Goal: Task Accomplishment & Management: Manage account settings

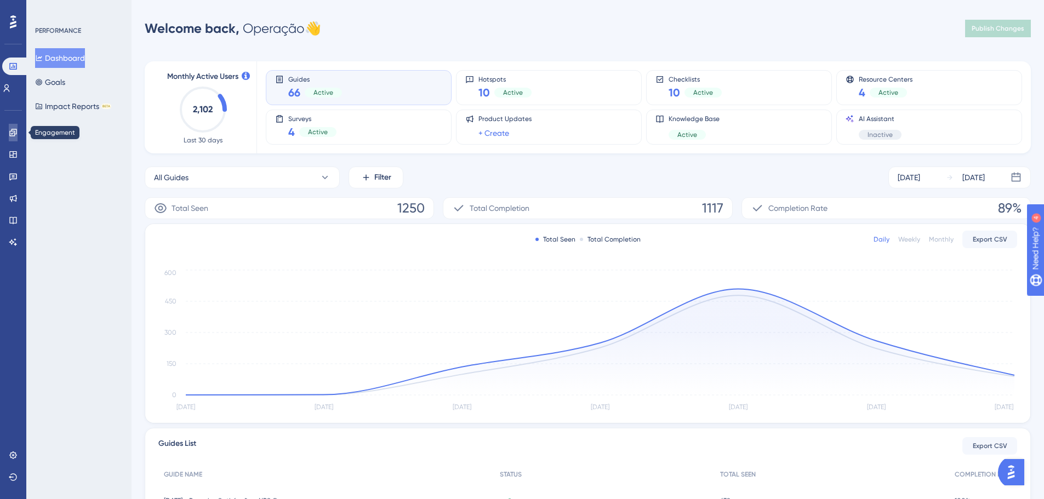
click at [11, 136] on icon at bounding box center [12, 132] width 7 height 7
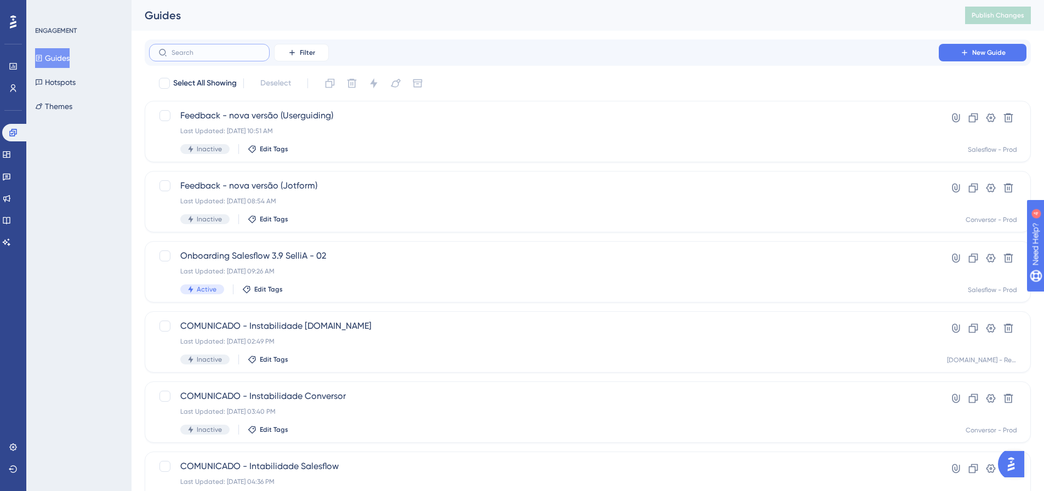
click at [213, 54] on input "text" at bounding box center [216, 53] width 89 height 8
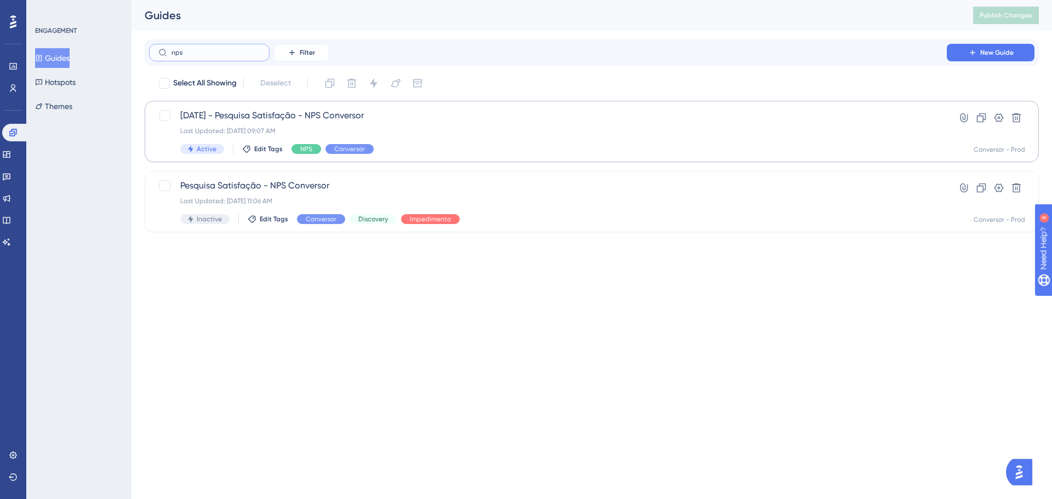
type input "nps"
click at [436, 125] on div "[DATE] - Pesquisa Satisfação - NPS Conversor Last Updated: [DATE] 09:07 AM Acti…" at bounding box center [547, 131] width 735 height 45
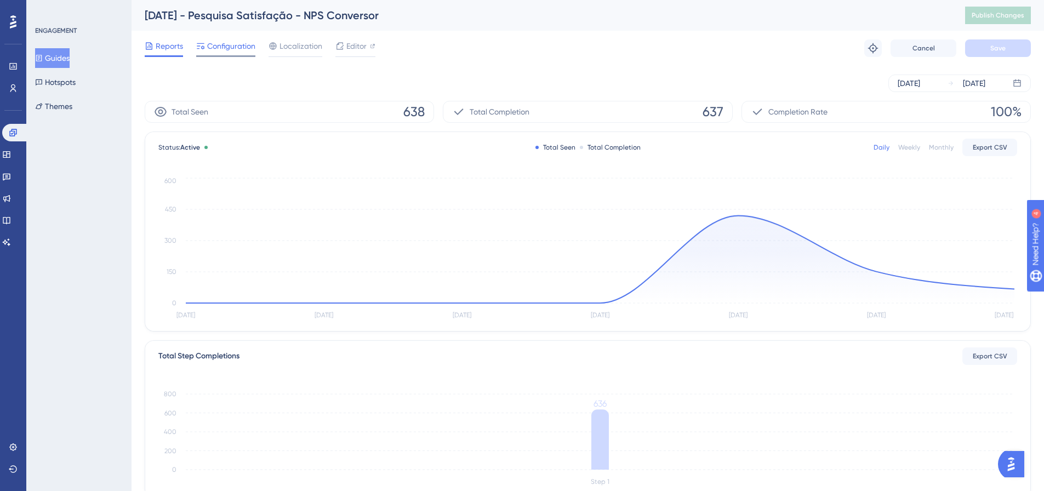
click at [229, 48] on span "Configuration" at bounding box center [231, 45] width 48 height 13
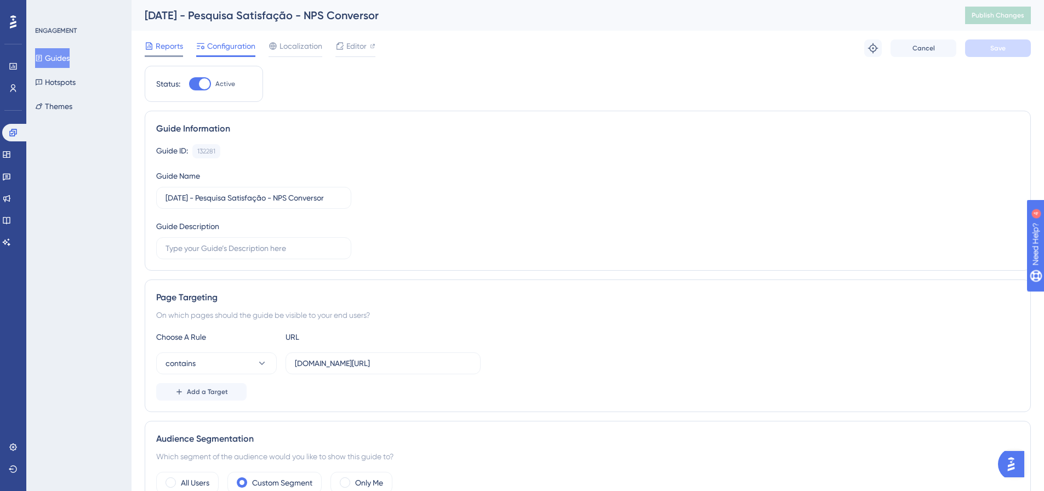
click at [157, 50] on span "Reports" at bounding box center [169, 45] width 27 height 13
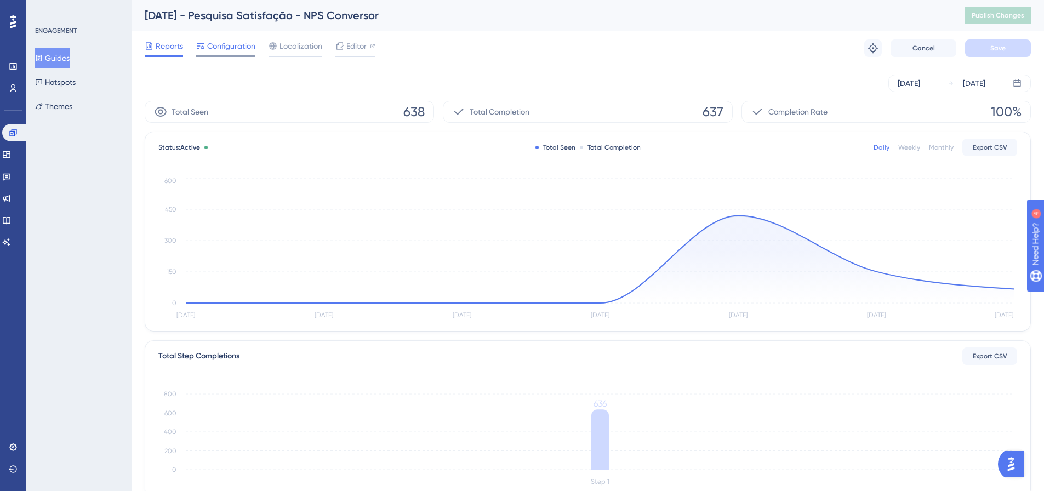
click at [213, 48] on span "Configuration" at bounding box center [231, 45] width 48 height 13
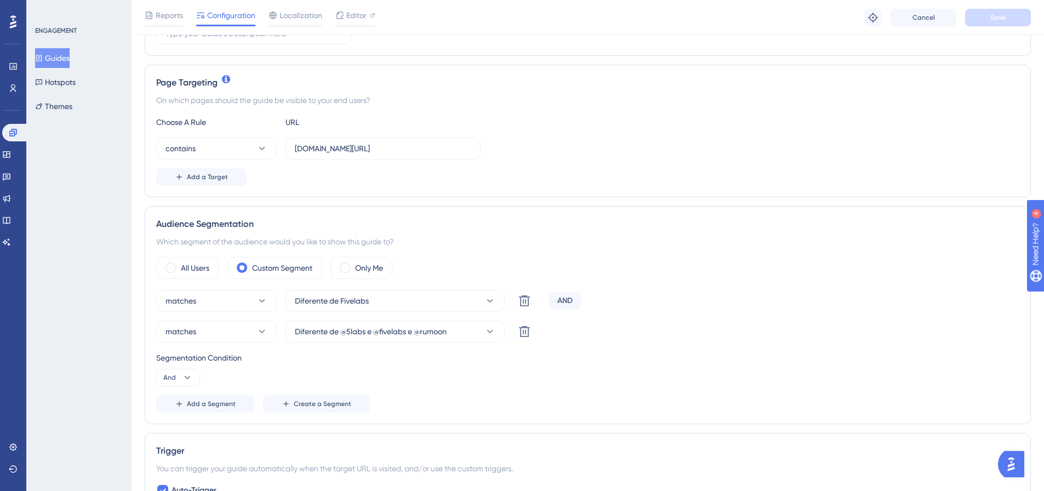
scroll to position [438, 0]
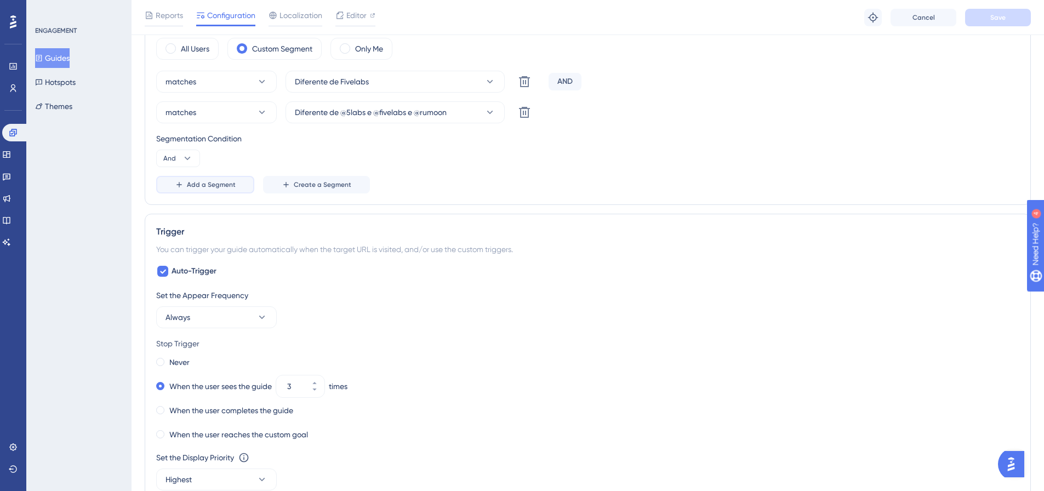
click at [213, 189] on span "Add a Segment" at bounding box center [211, 184] width 49 height 9
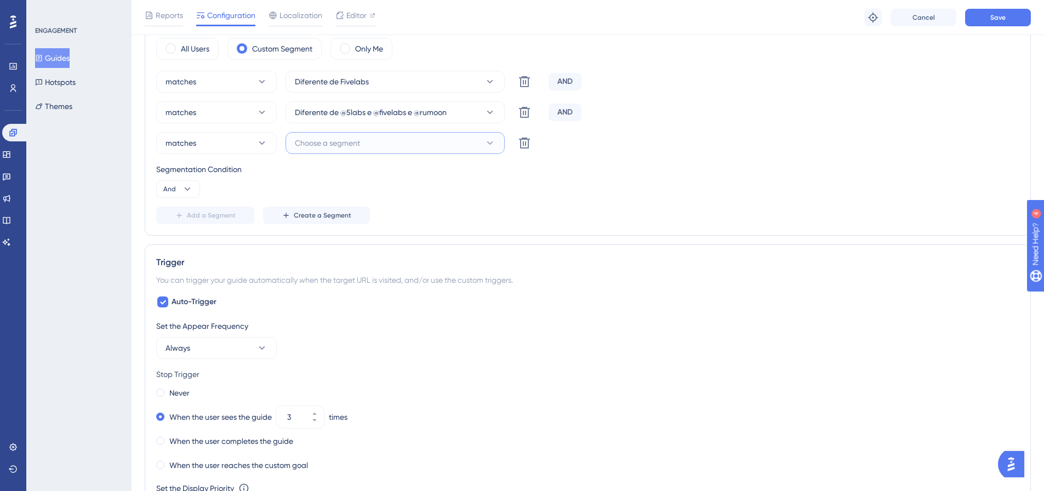
click at [390, 145] on button "Choose a segment" at bounding box center [394, 143] width 219 height 22
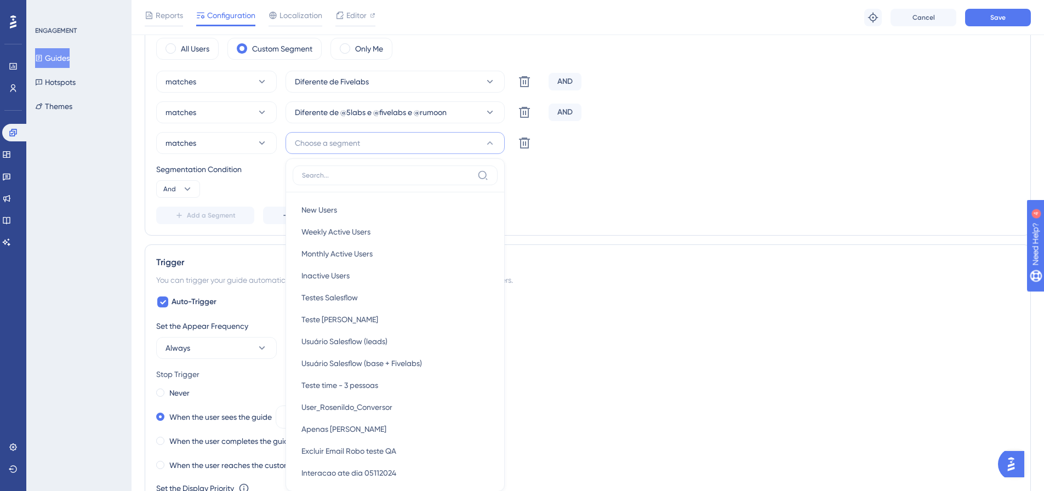
scroll to position [515, 0]
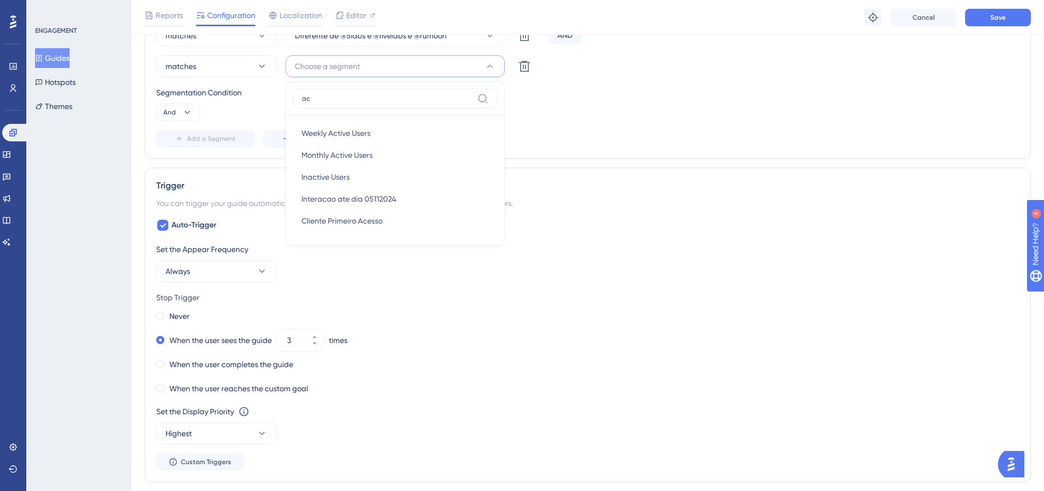
type input "a"
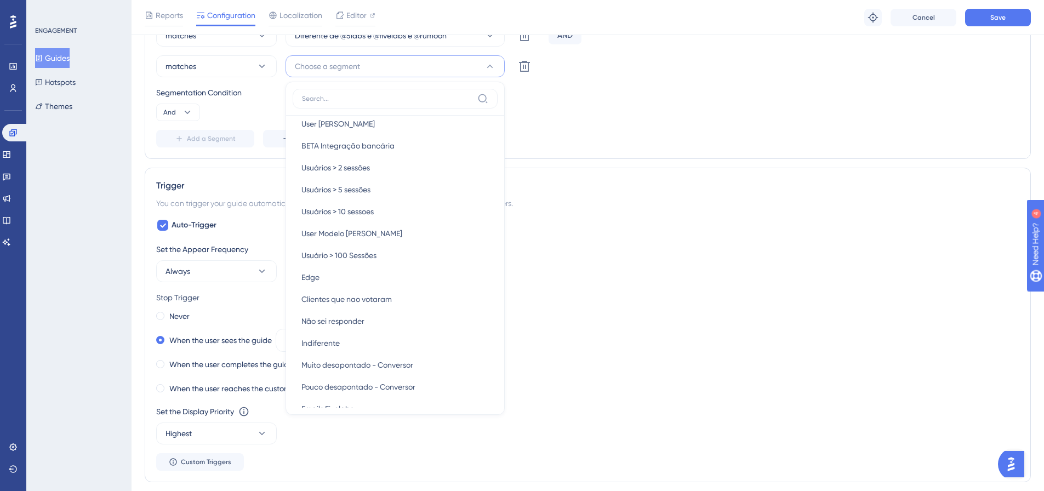
scroll to position [488, 0]
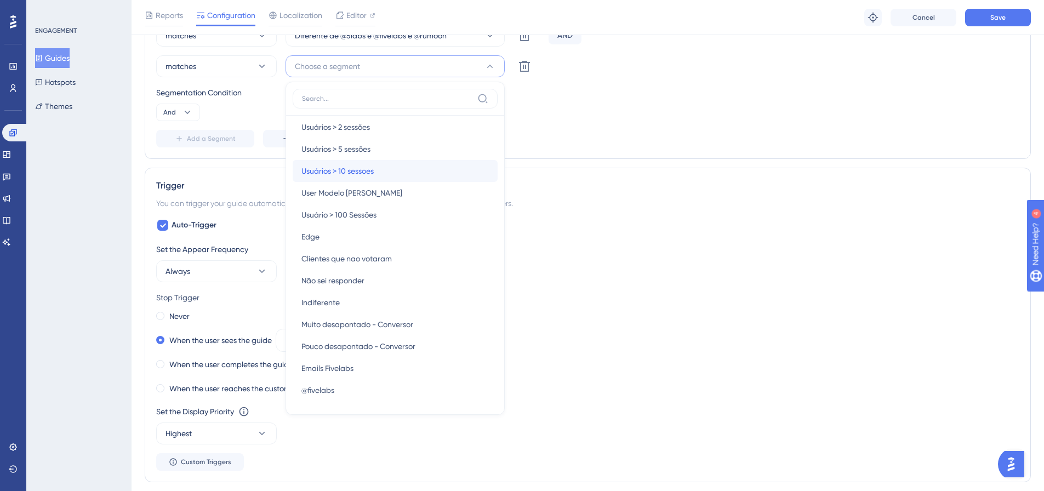
click at [349, 169] on span "Usuários > 10 sessoes" at bounding box center [337, 170] width 72 height 13
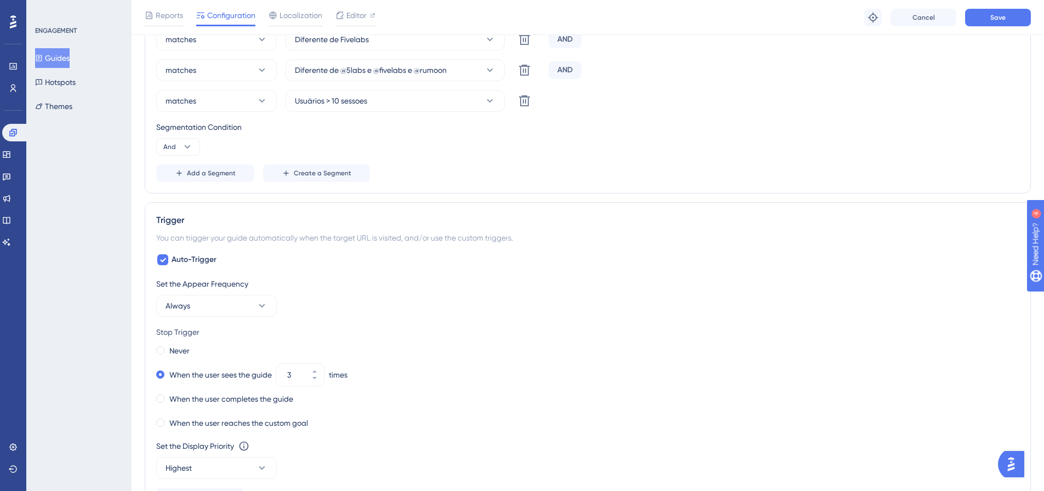
scroll to position [405, 0]
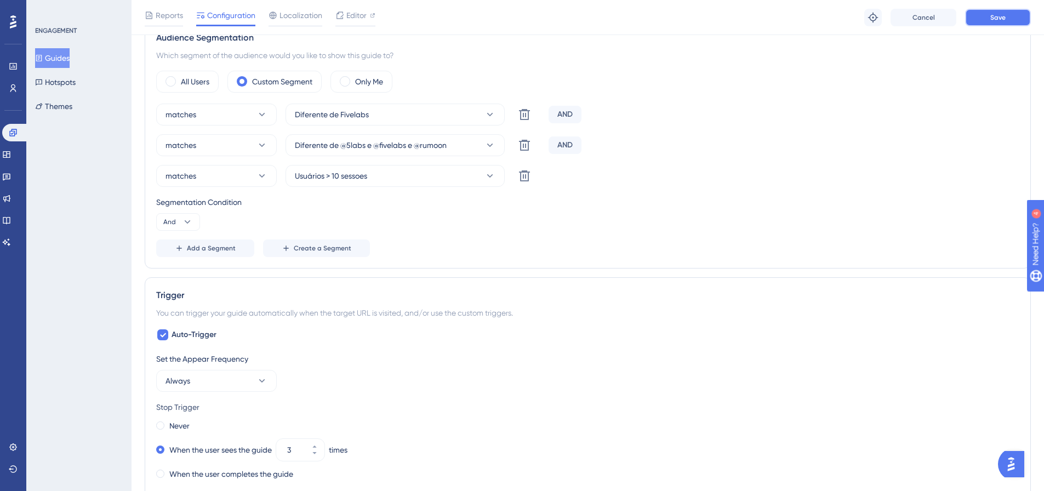
click at [1002, 19] on span "Save" at bounding box center [997, 17] width 15 height 9
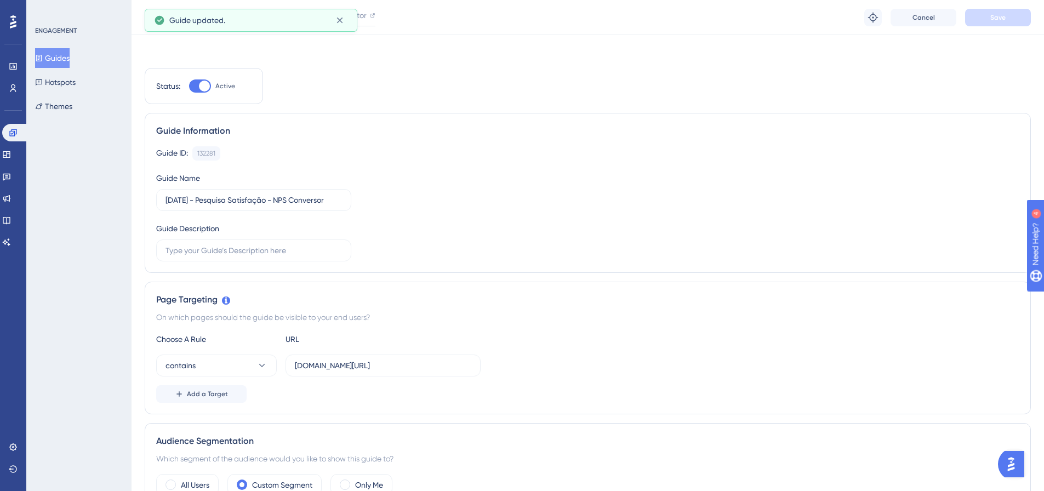
scroll to position [0, 0]
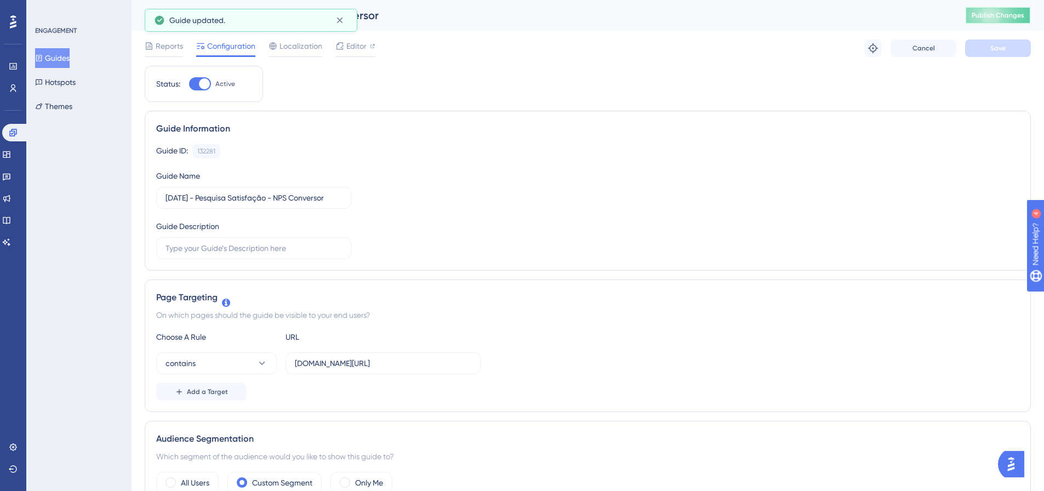
click at [1001, 22] on button "Publish Changes" at bounding box center [998, 16] width 66 height 18
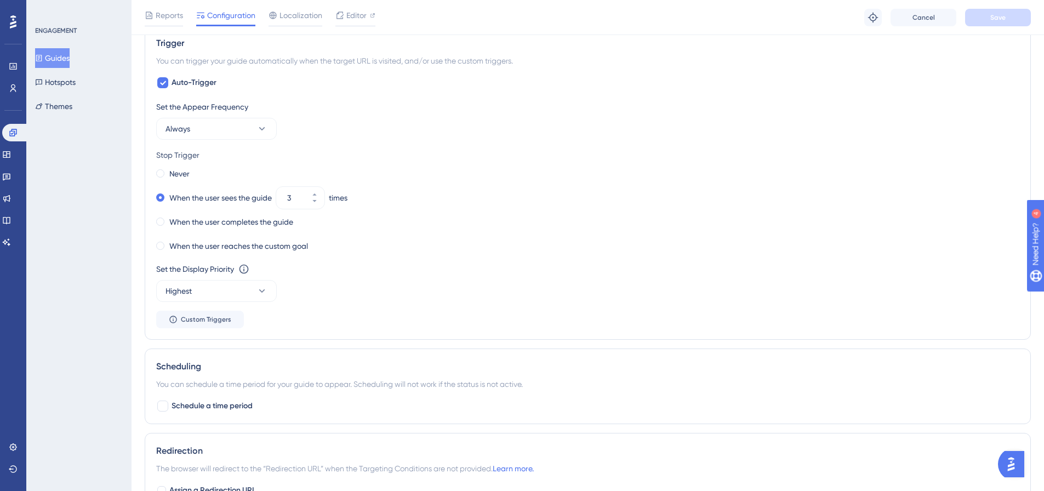
scroll to position [712, 0]
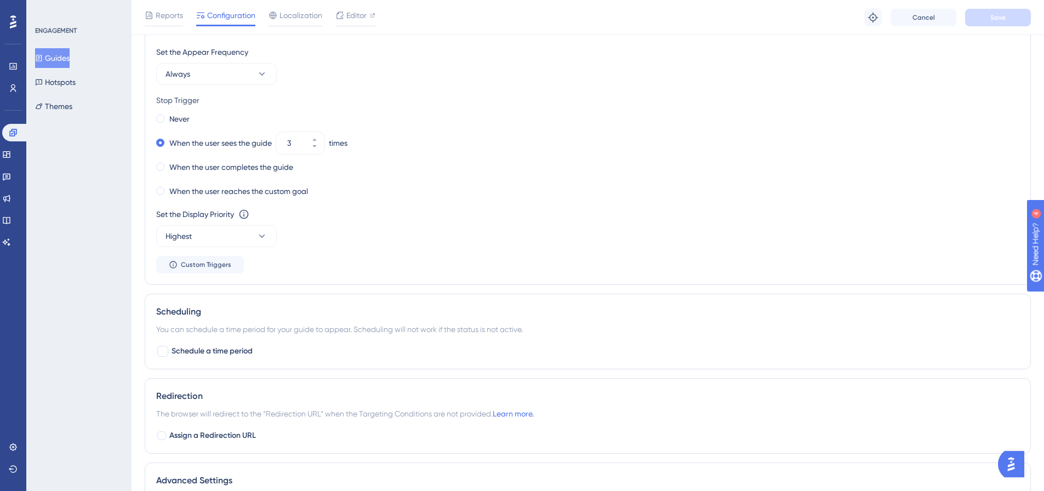
click at [878, 73] on div "Set the Appear Frequency Always" at bounding box center [587, 64] width 863 height 39
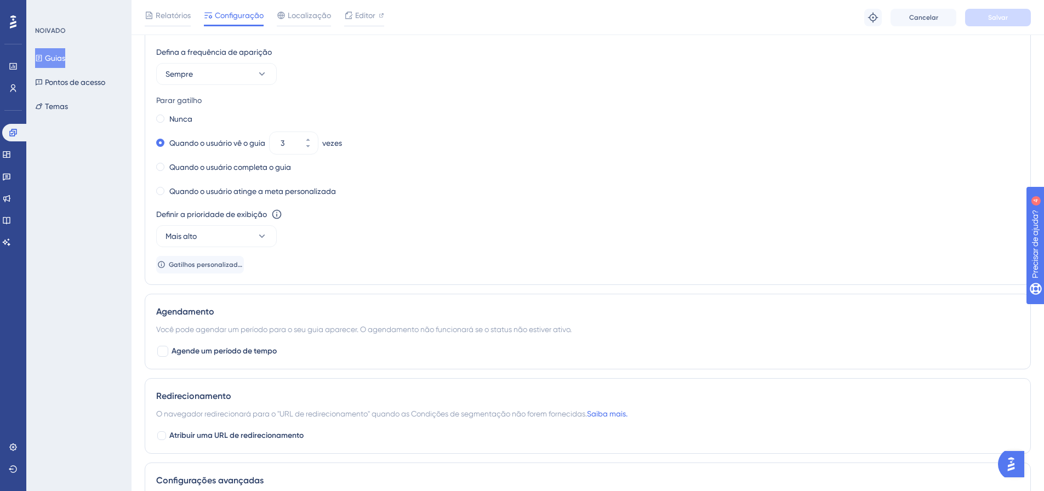
click at [713, 216] on div "Definir a prioridade de exibição Esta opção definirá a prioridade de exibição e…" at bounding box center [587, 214] width 863 height 13
click at [255, 165] on font "Quando o usuário completa o guia" at bounding box center [230, 167] width 122 height 9
click at [292, 188] on font "Quando o usuário atinge a meta personalizada" at bounding box center [252, 191] width 167 height 9
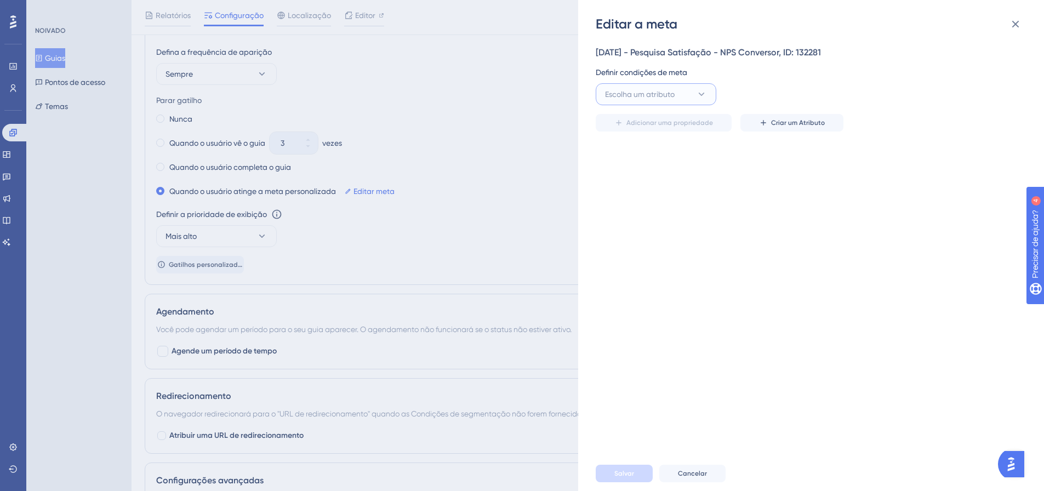
click at [677, 97] on button "Escolha um atributo" at bounding box center [656, 94] width 121 height 22
click at [198, 165] on div "Editar a meta [DATE] - Pesquisa Satisfação - NPS Conversor, ID: 132281 Definir …" at bounding box center [522, 245] width 1044 height 491
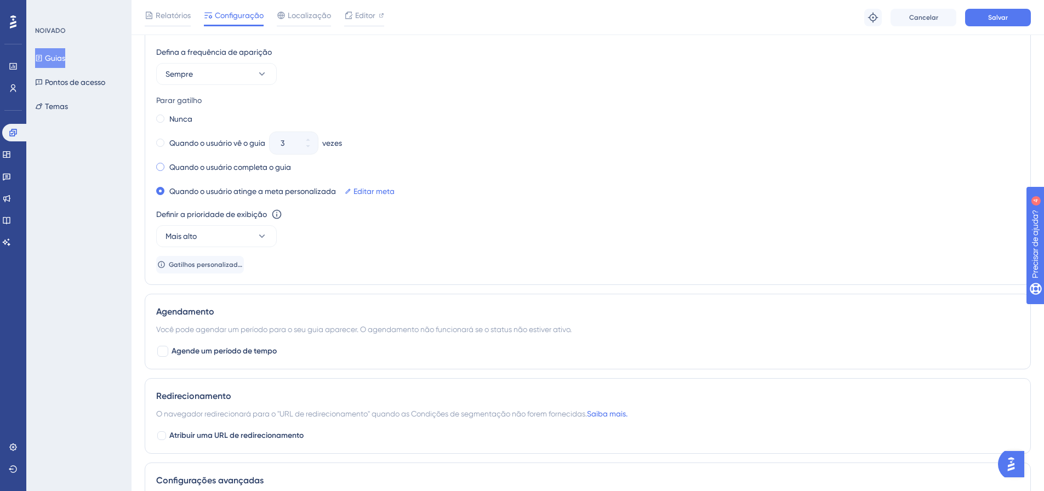
click at [197, 165] on font "Quando o usuário completa o guia" at bounding box center [230, 167] width 122 height 9
click at [622, 183] on div "Nunca Quando o usuário vê o guia 3 vezes Quando o usuário completa o guia Quand…" at bounding box center [587, 155] width 863 height 88
click at [253, 78] on button "Sempre" at bounding box center [216, 74] width 121 height 22
click at [246, 149] on div "Uma vez em 1 dia Uma vez em 1 dia" at bounding box center [216, 151] width 89 height 22
click at [234, 77] on button "Uma vez em 1 dia" at bounding box center [216, 74] width 121 height 22
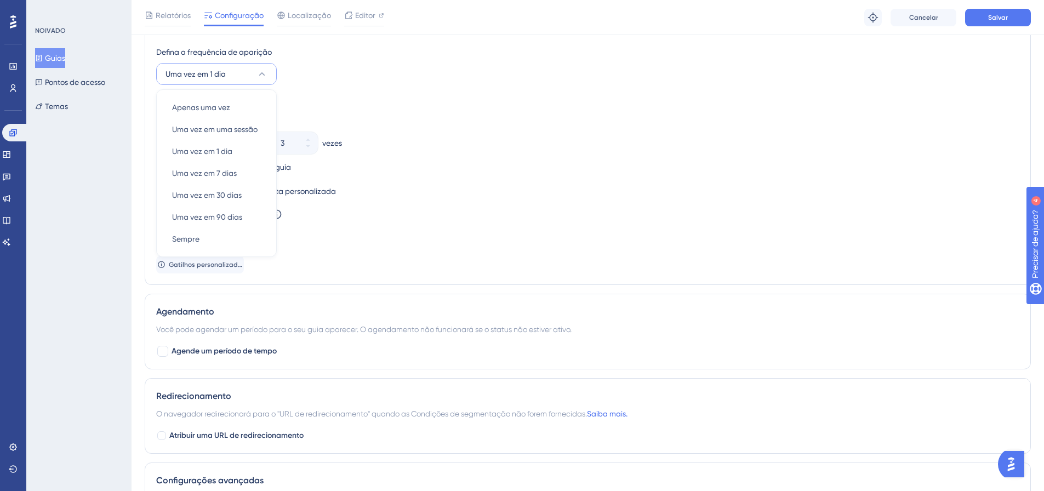
click at [494, 156] on div "Nunca Quando o usuário vê o guia 3 vezes Quando o usuário completa o guia Quand…" at bounding box center [587, 155] width 863 height 88
click at [184, 121] on font "Nunca" at bounding box center [180, 119] width 23 height 9
click at [247, 76] on button "Uma vez em 1 dia" at bounding box center [216, 74] width 121 height 22
click at [227, 153] on font "Uma vez em 1 dia" at bounding box center [202, 151] width 60 height 9
click at [541, 145] on div "Quando o usuário vê o guia 3 vezes" at bounding box center [587, 142] width 863 height 15
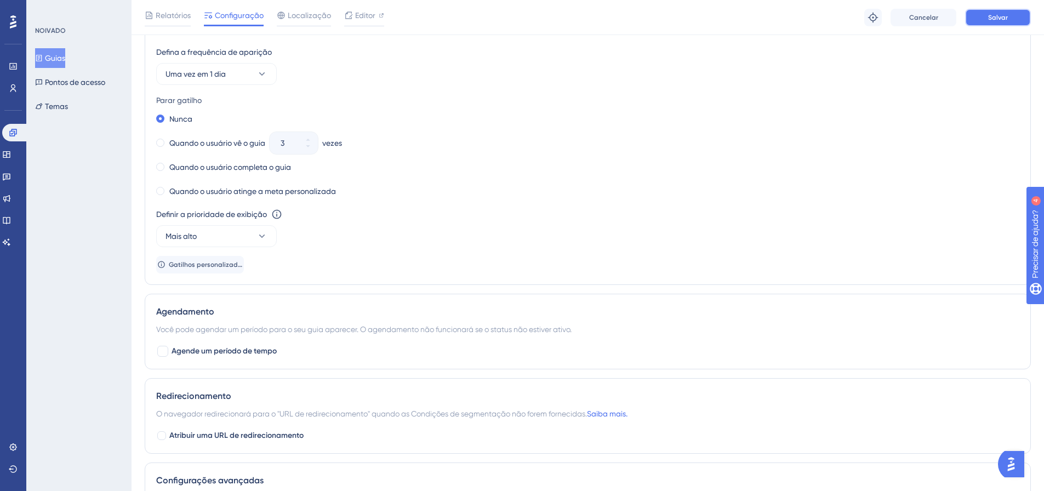
click at [1016, 20] on button "Salvar" at bounding box center [998, 18] width 66 height 18
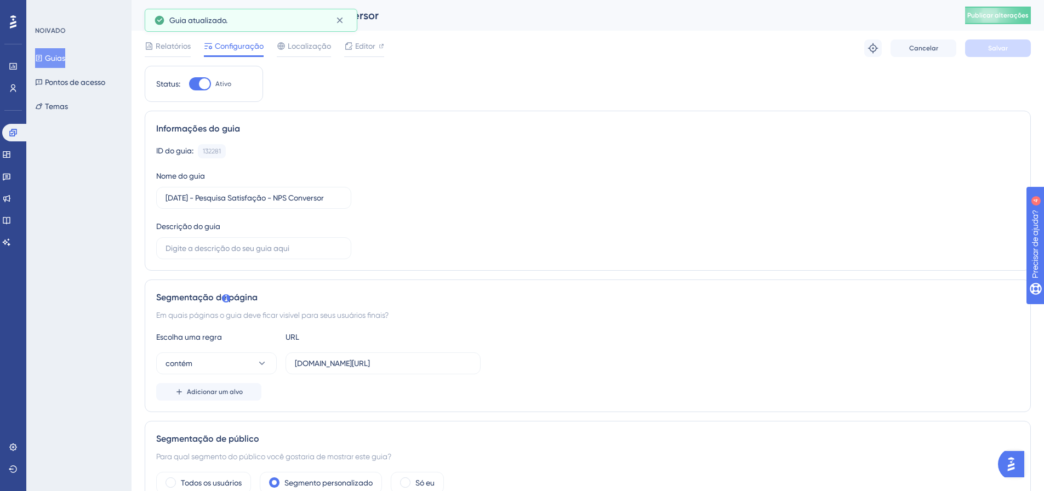
click at [1015, 26] on div "[DATE] - Pesquisa Satisfação - NPS Conversor Publicar alterações" at bounding box center [588, 15] width 912 height 31
click at [1014, 16] on button "Publicar alterações" at bounding box center [998, 16] width 66 height 18
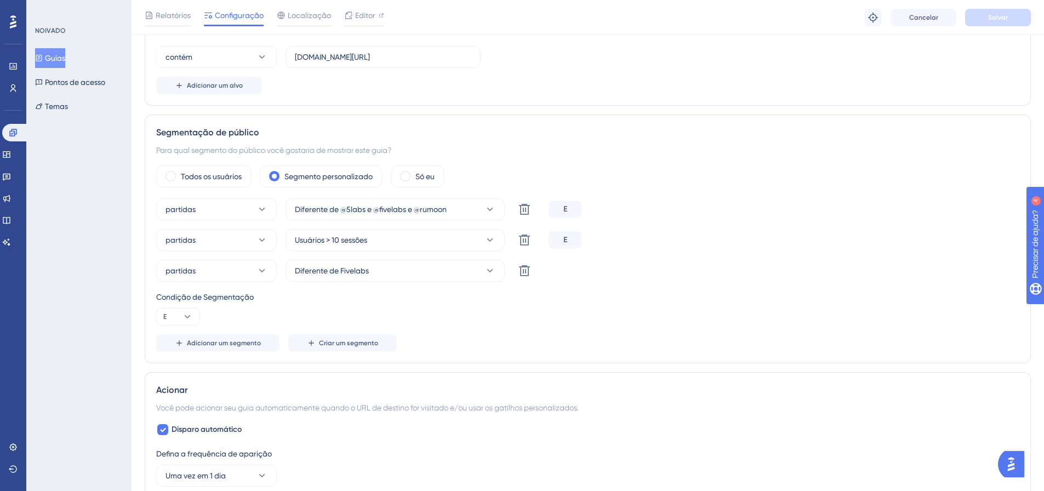
scroll to position [493, 0]
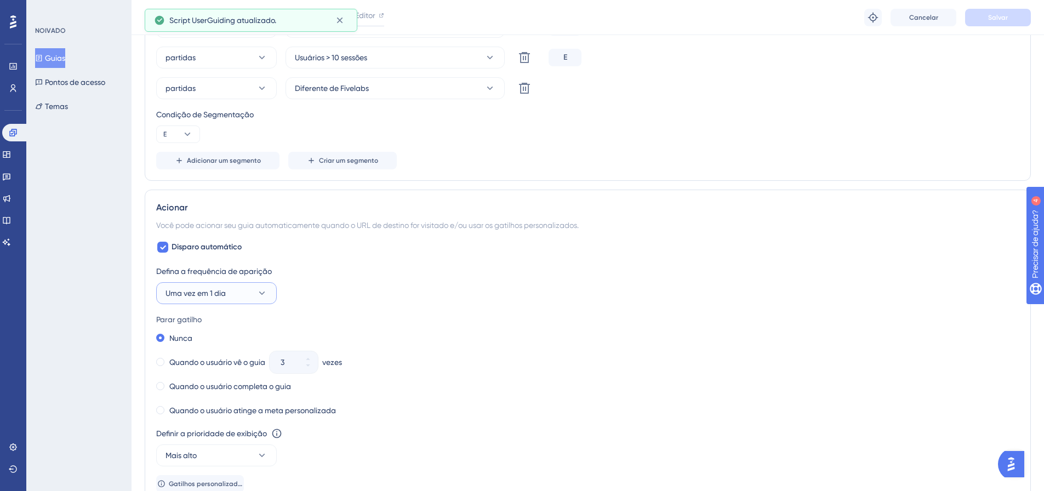
click at [262, 295] on icon at bounding box center [261, 293] width 11 height 11
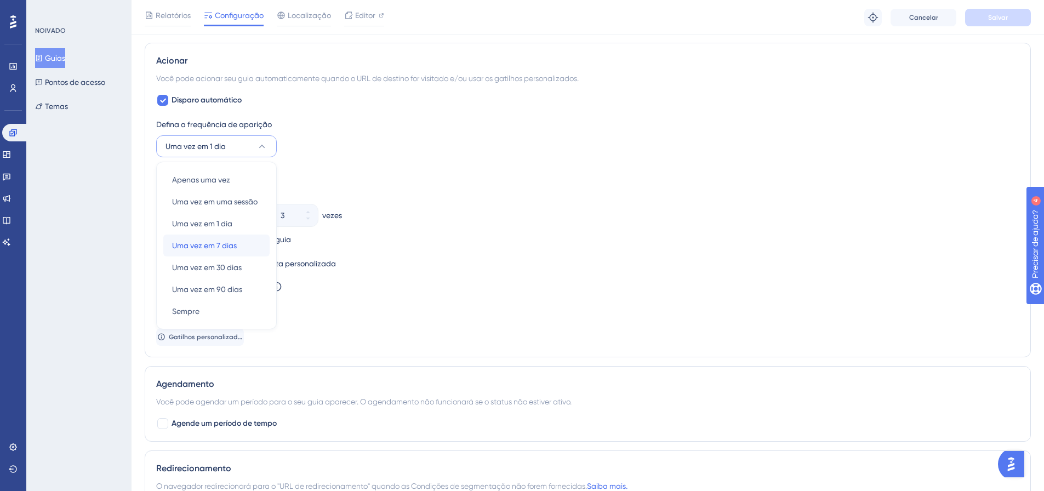
click at [240, 245] on div "Uma vez em 7 dias Uma vez em 7 dias" at bounding box center [216, 246] width 89 height 22
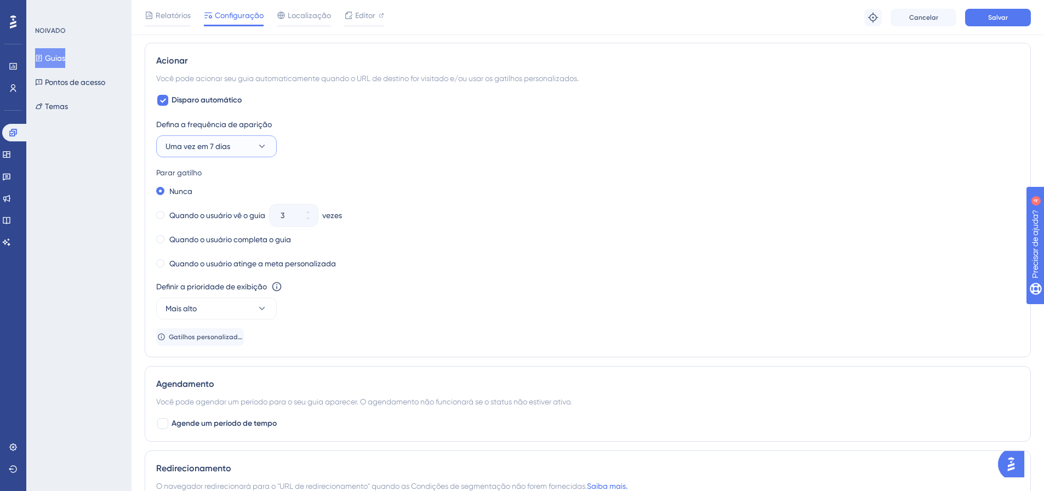
click at [259, 151] on icon at bounding box center [261, 146] width 11 height 11
click at [224, 225] on font "Uma vez em 1 dia" at bounding box center [202, 223] width 60 height 9
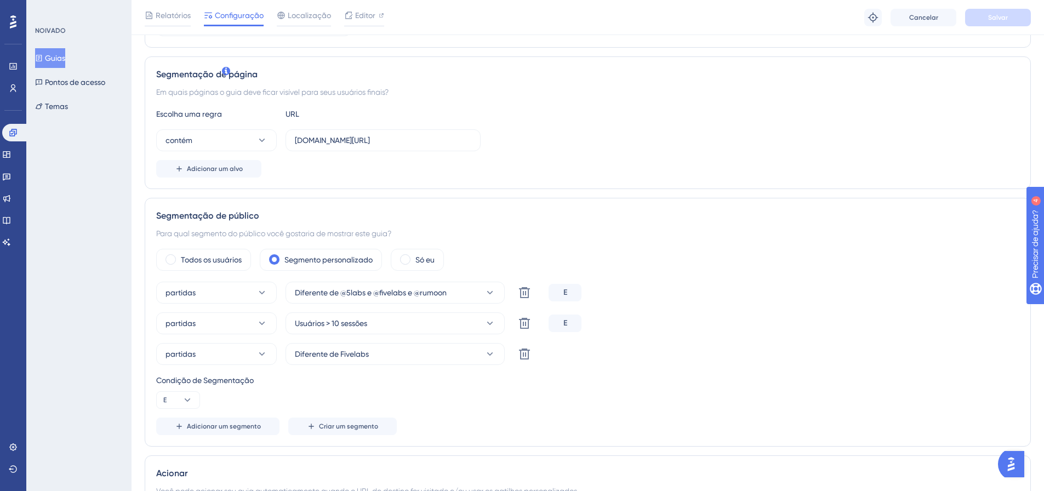
scroll to position [384, 0]
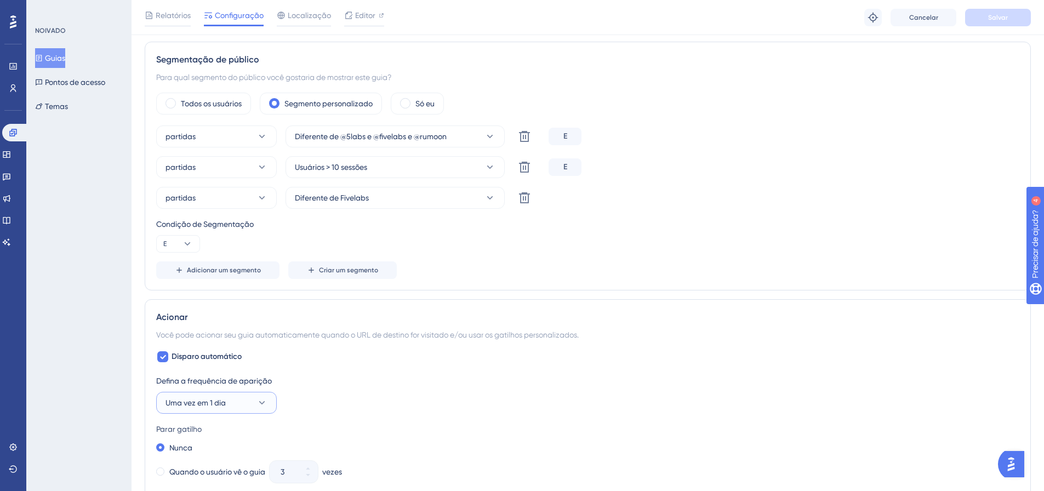
click at [213, 399] on font "Uma vez em 1 dia" at bounding box center [195, 402] width 60 height 9
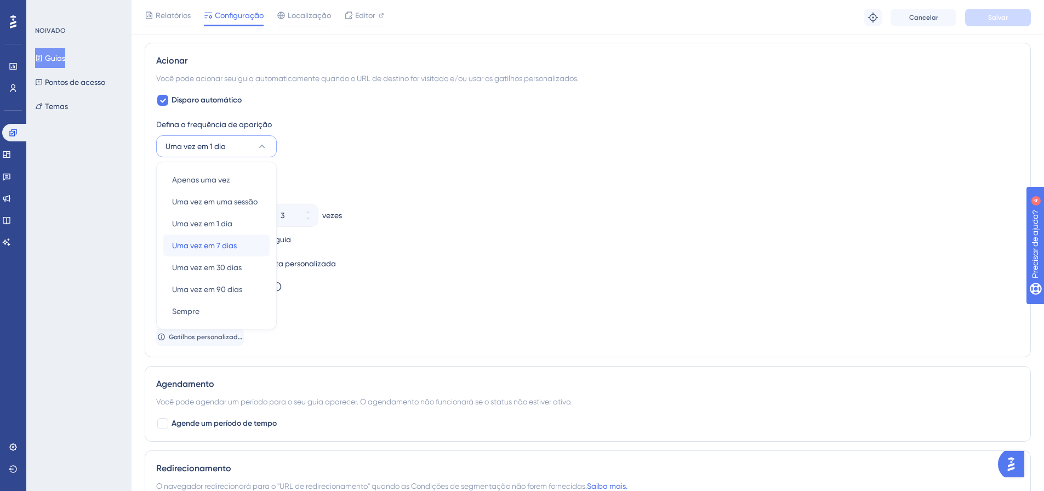
drag, startPoint x: 235, startPoint y: 249, endPoint x: 282, endPoint y: 227, distance: 52.7
click at [236, 249] on font "Uma vez em 7 dias" at bounding box center [204, 245] width 65 height 9
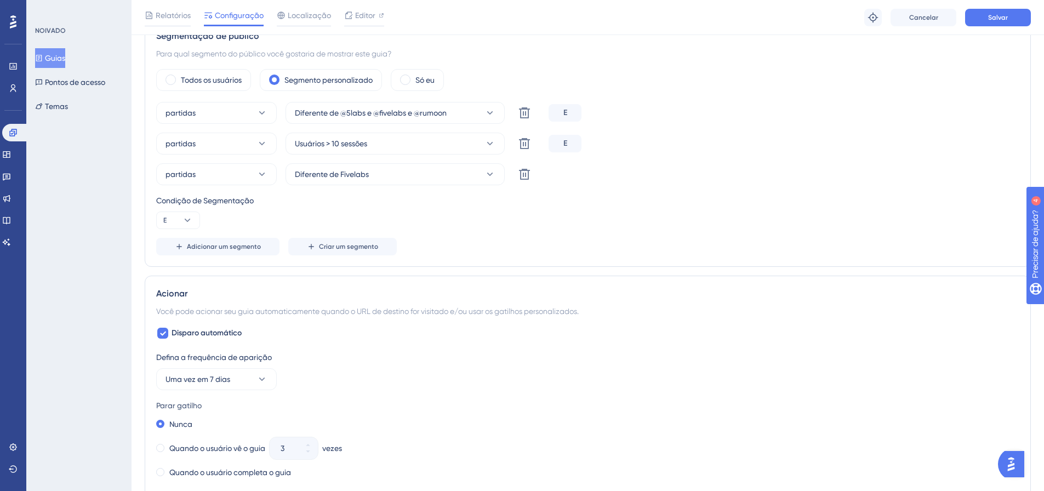
scroll to position [548, 0]
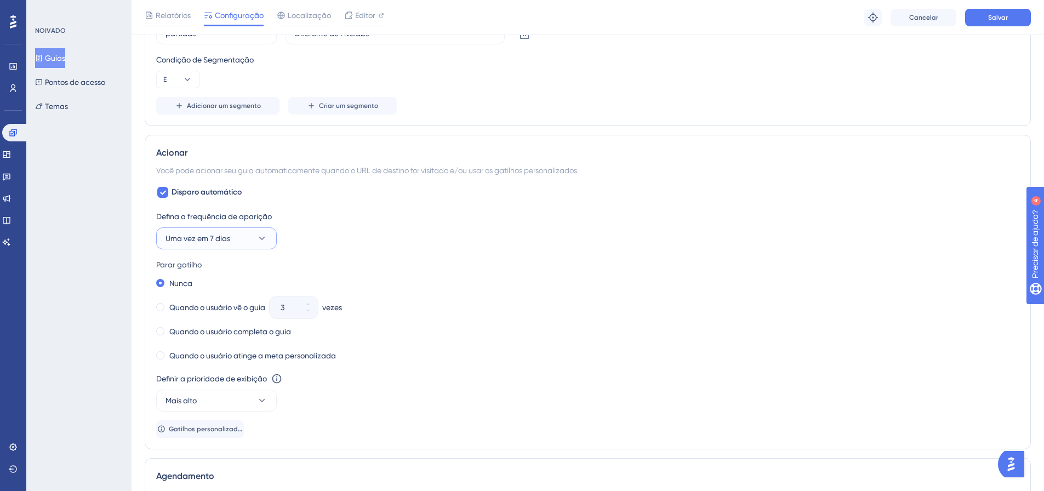
click at [264, 243] on icon at bounding box center [261, 238] width 11 height 11
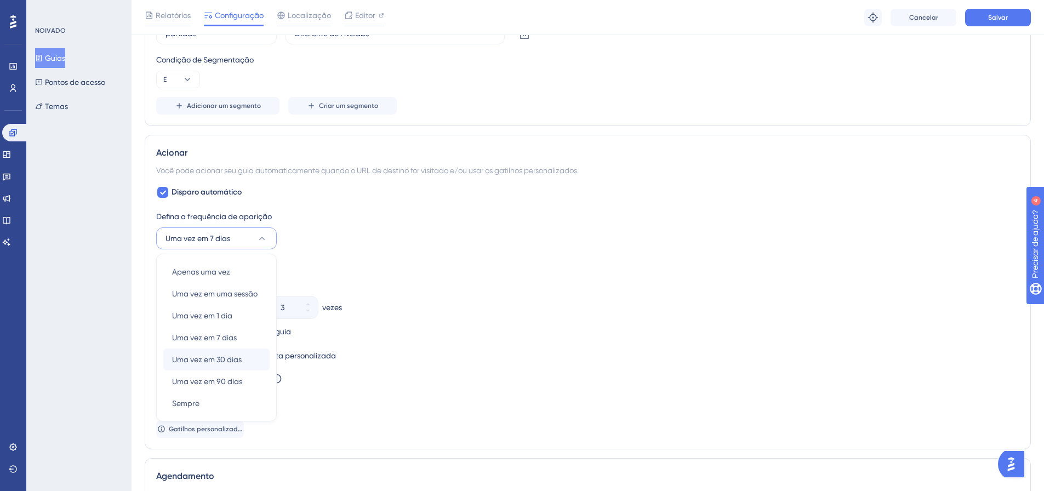
scroll to position [640, 0]
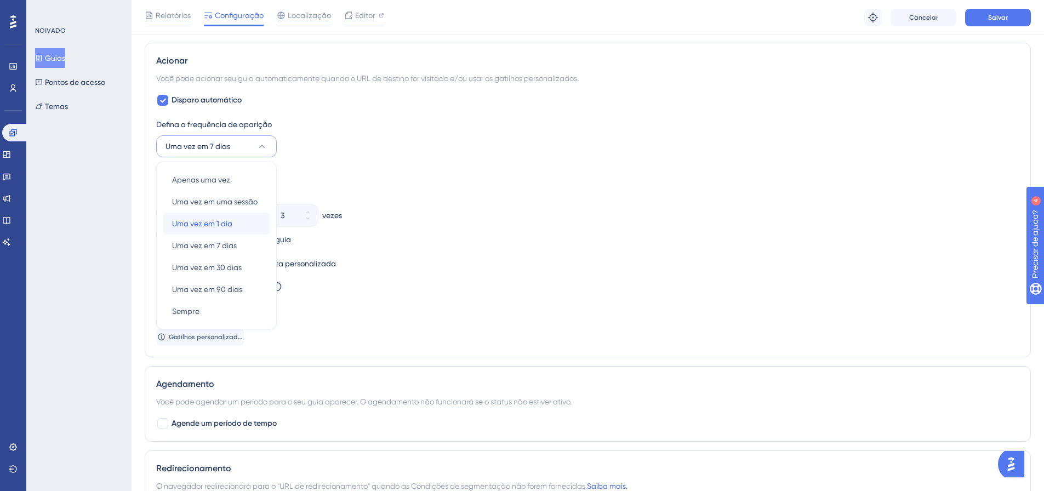
click at [227, 221] on font "Uma vez em 1 dia" at bounding box center [202, 223] width 60 height 9
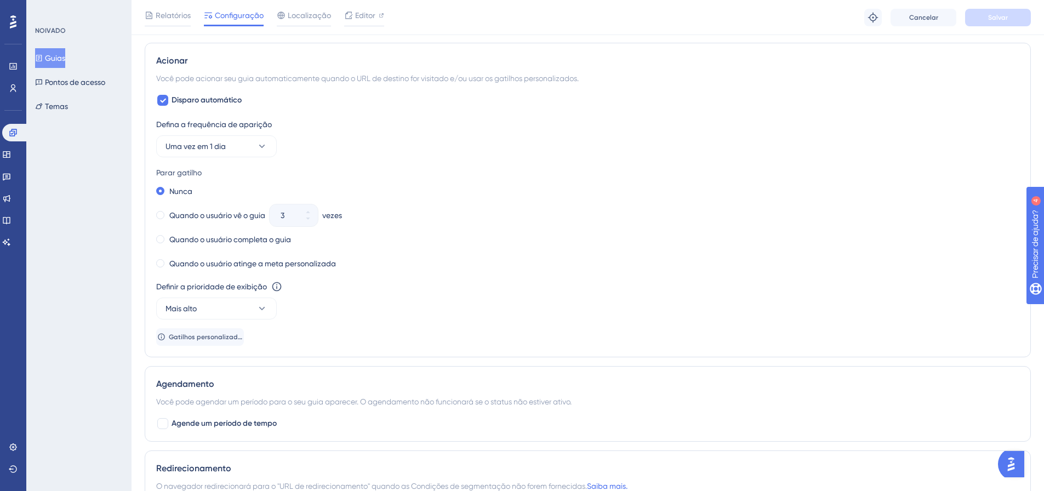
click at [837, 132] on div "Defina a frequência de aparição Uma vez em 1 dia" at bounding box center [587, 137] width 863 height 39
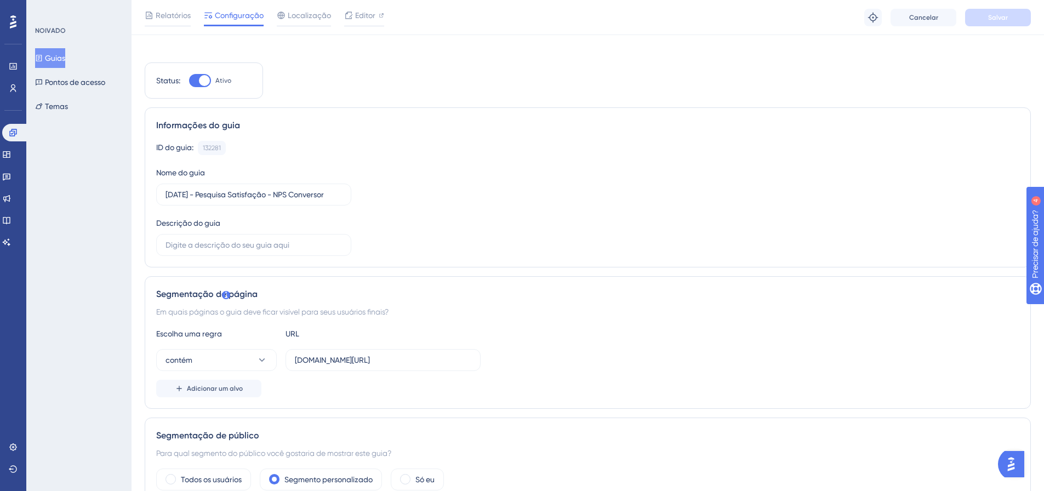
scroll to position [0, 0]
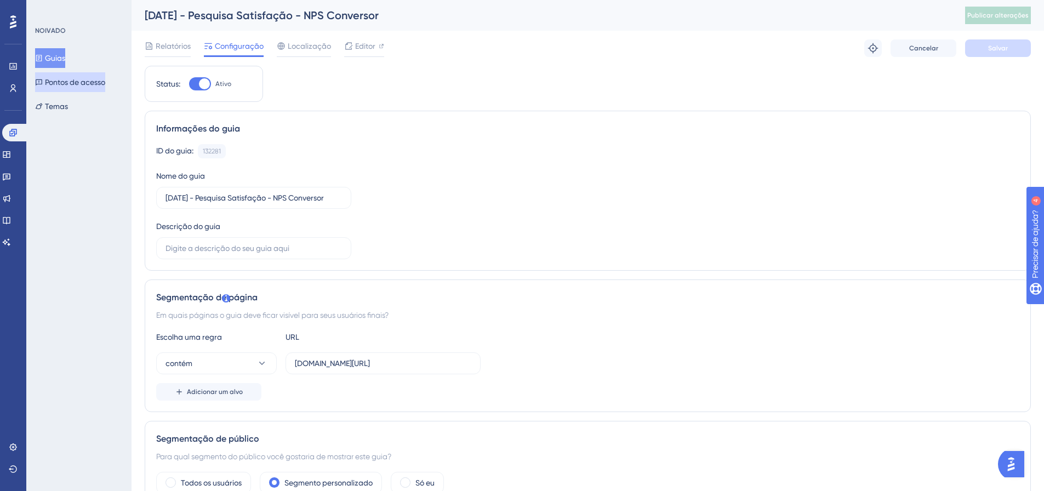
click at [68, 87] on font "Pontos de acesso" at bounding box center [75, 82] width 60 height 13
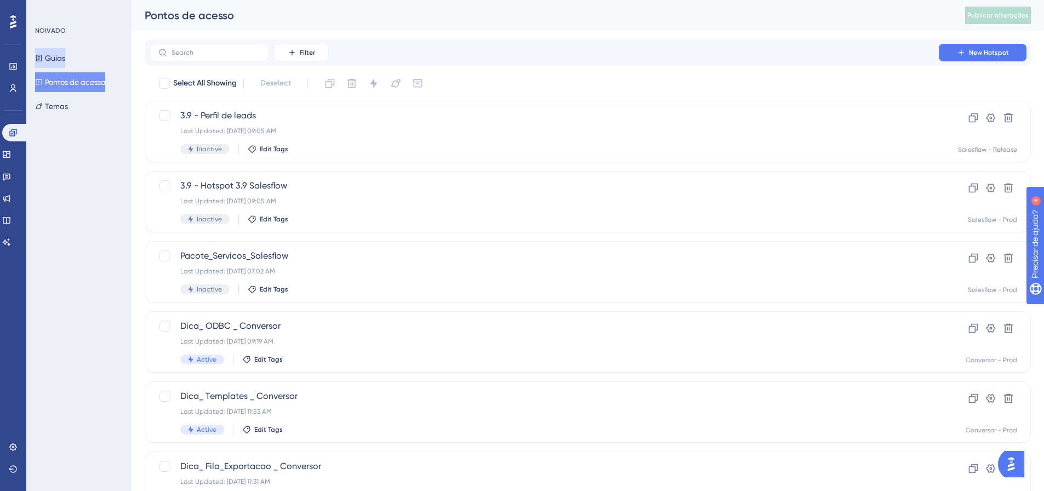
click at [61, 65] on button "Guias" at bounding box center [50, 58] width 30 height 20
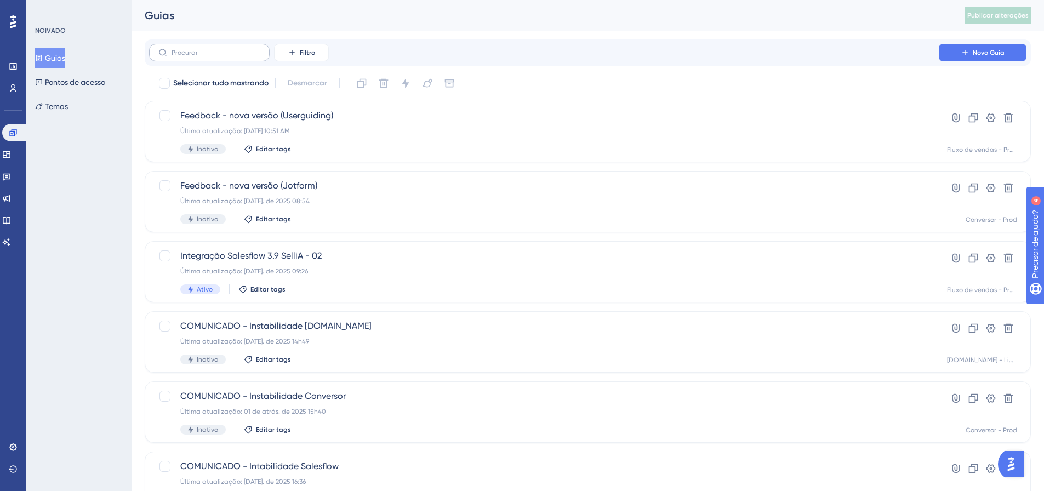
click at [205, 60] on label at bounding box center [209, 53] width 121 height 18
click at [205, 56] on input "text" at bounding box center [216, 53] width 89 height 8
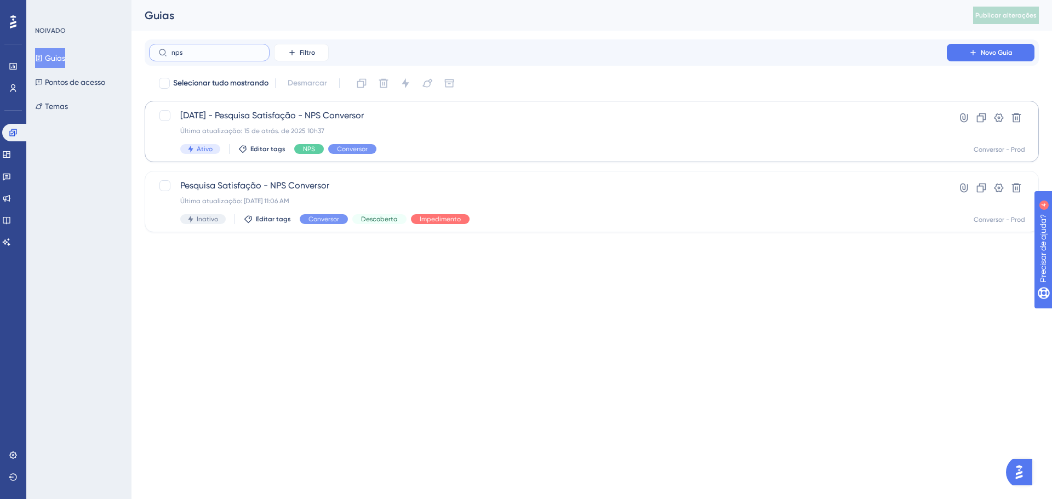
type input "nps"
click at [339, 138] on div "[DATE] - Pesquisa Satisfação - NPS Conversor Última atualização: 15 de atrás. d…" at bounding box center [547, 131] width 735 height 45
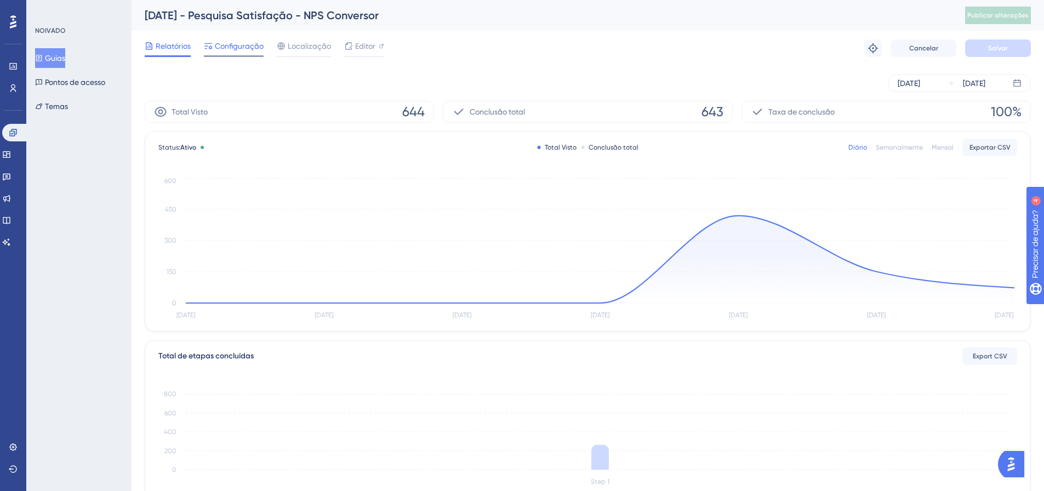
click at [239, 44] on font "Configuração" at bounding box center [239, 46] width 49 height 9
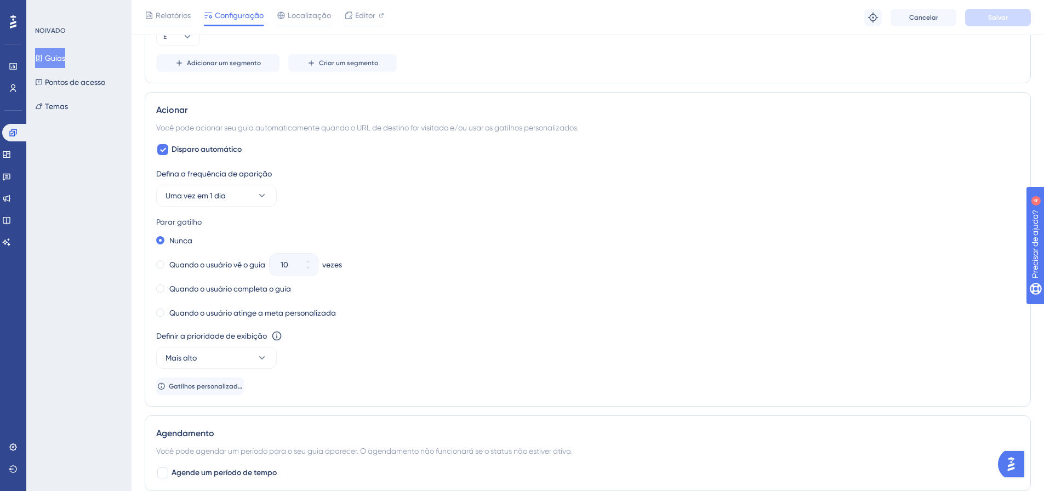
scroll to position [603, 0]
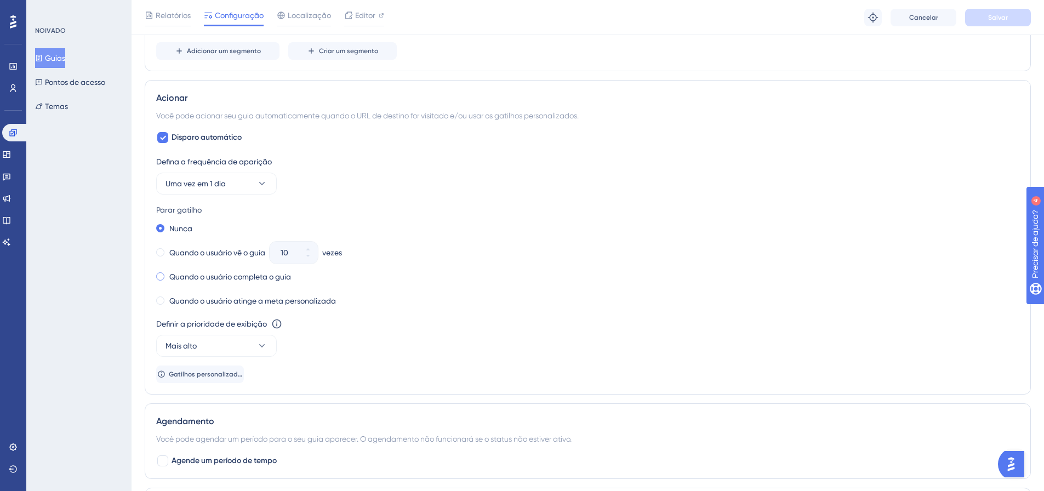
click at [256, 284] on div "Nunca Quando o usuário vê o guia 10 vezes Quando o usuário completa o guia Quan…" at bounding box center [587, 265] width 863 height 88
click at [253, 279] on font "Quando o usuário completa o guia" at bounding box center [230, 276] width 122 height 9
click at [1006, 19] on font "Salvar" at bounding box center [998, 18] width 20 height 8
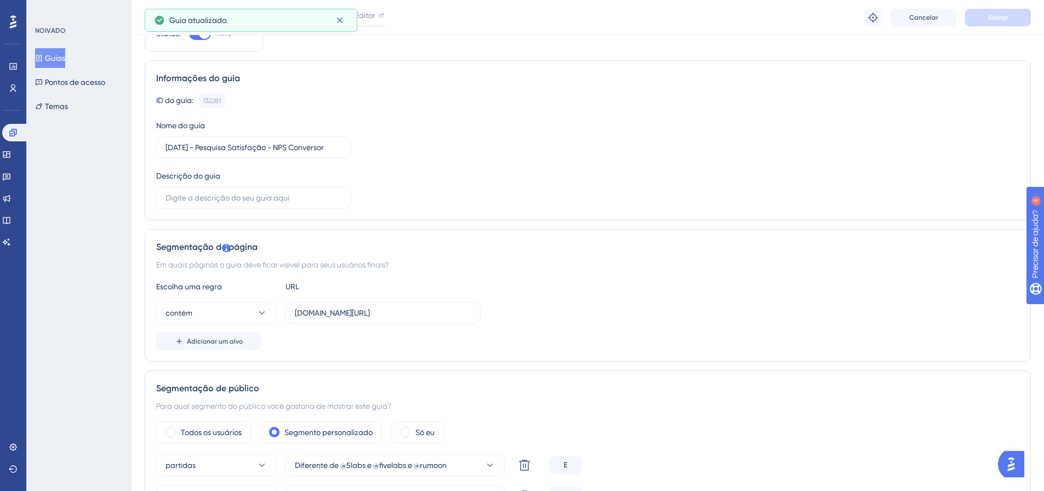
scroll to position [0, 0]
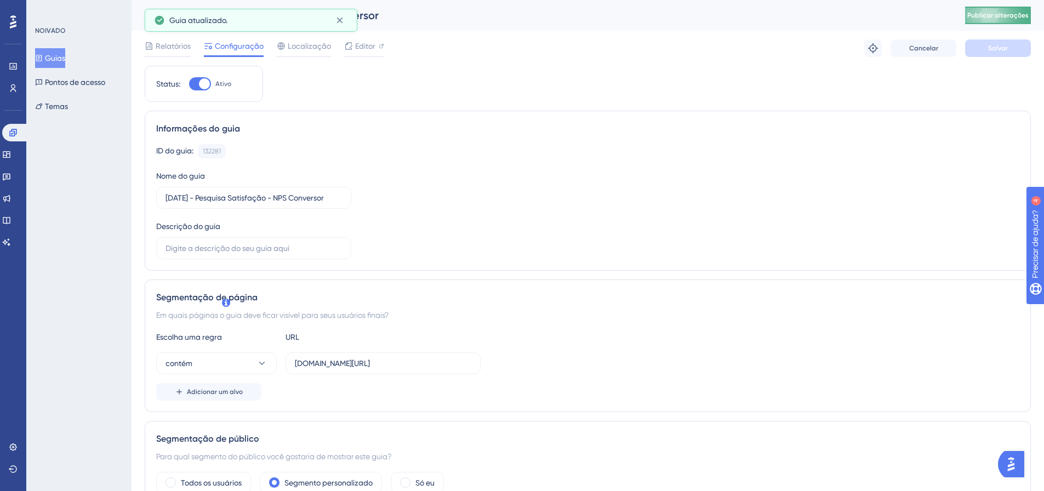
click at [1004, 11] on span "Publicar alterações" at bounding box center [997, 15] width 61 height 9
